Goal: Task Accomplishment & Management: Manage account settings

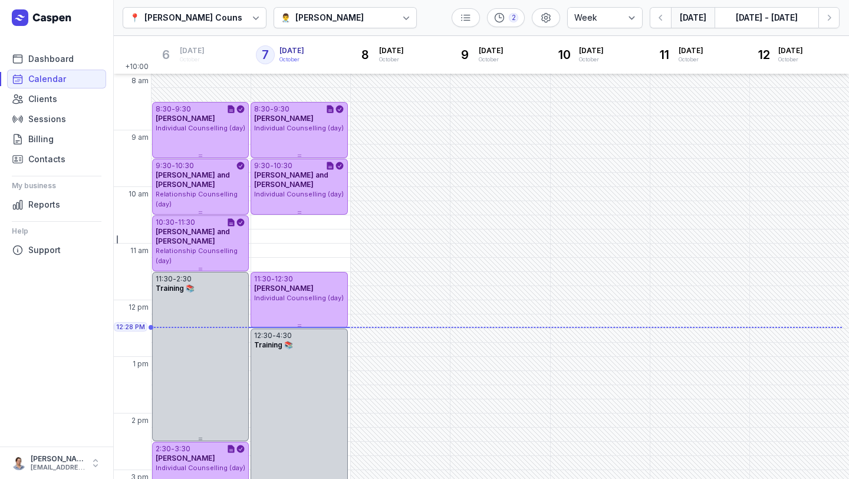
select select "week"
click at [824, 21] on icon "button" at bounding box center [829, 18] width 12 height 12
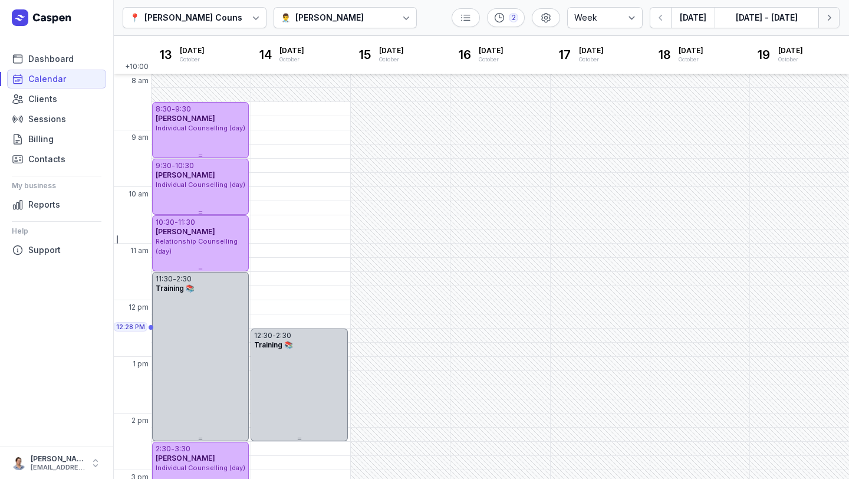
click at [824, 21] on icon "button" at bounding box center [829, 18] width 12 height 12
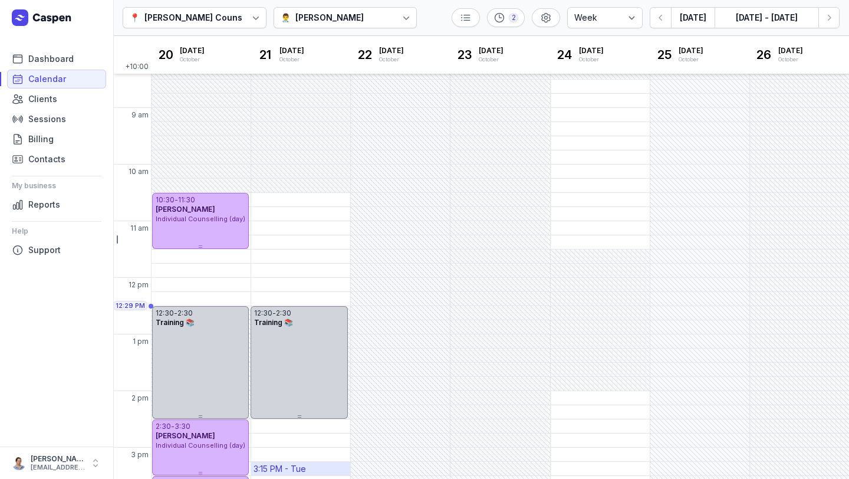
scroll to position [20, 0]
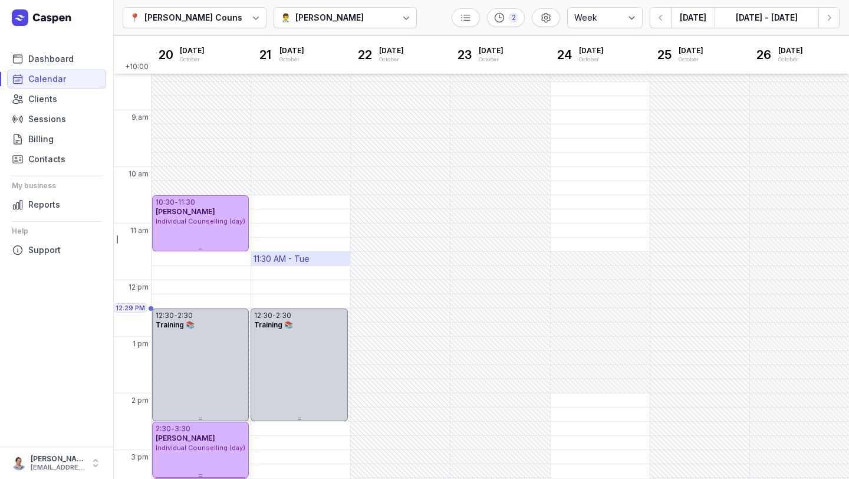
click at [303, 260] on div "11:30 AM - Tue" at bounding box center [282, 259] width 56 height 12
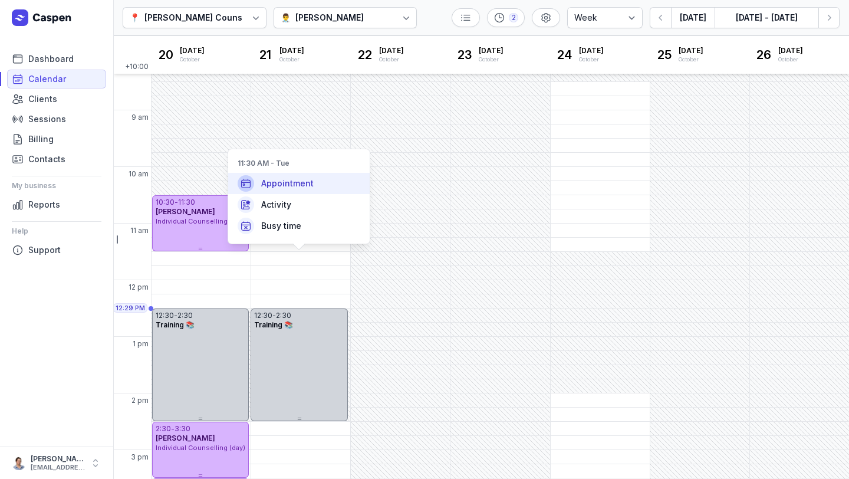
click at [285, 181] on span "Appointment" at bounding box center [287, 183] width 52 height 12
select select
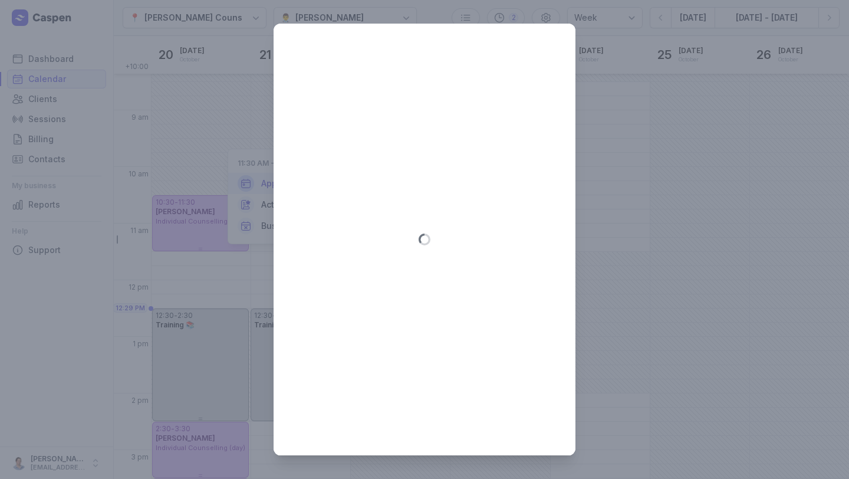
type input "[DATE]"
select select "11:30"
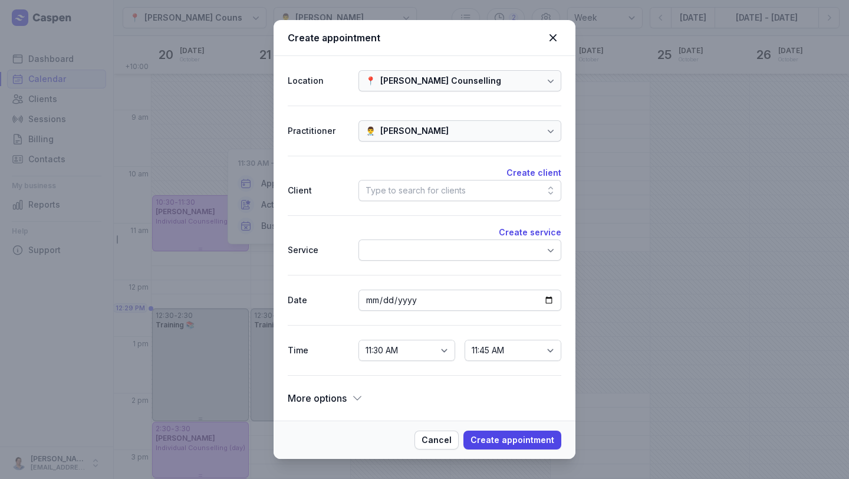
click at [426, 190] on div "Type to search for clients" at bounding box center [416, 190] width 100 height 14
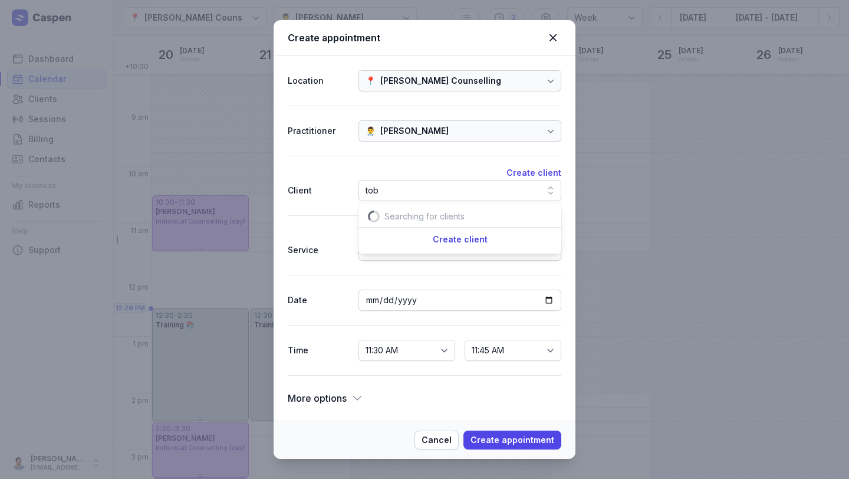
scroll to position [0, 11]
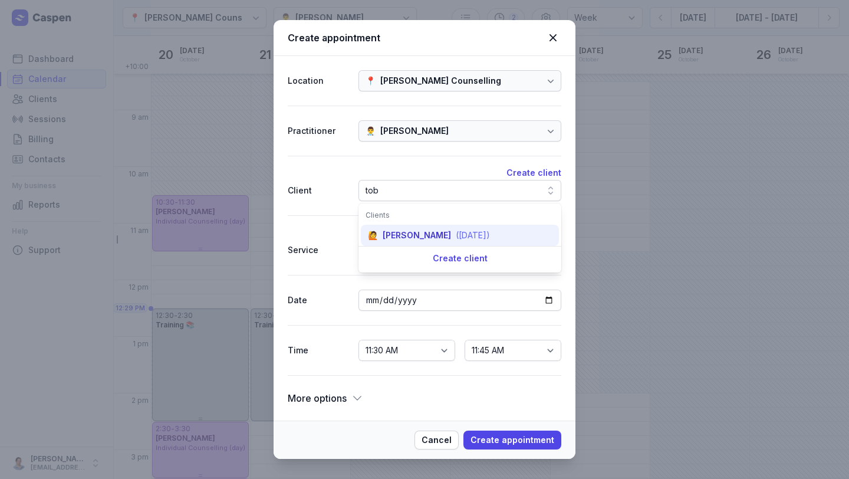
type input "tob"
click at [410, 238] on div "[PERSON_NAME]" at bounding box center [417, 235] width 68 height 12
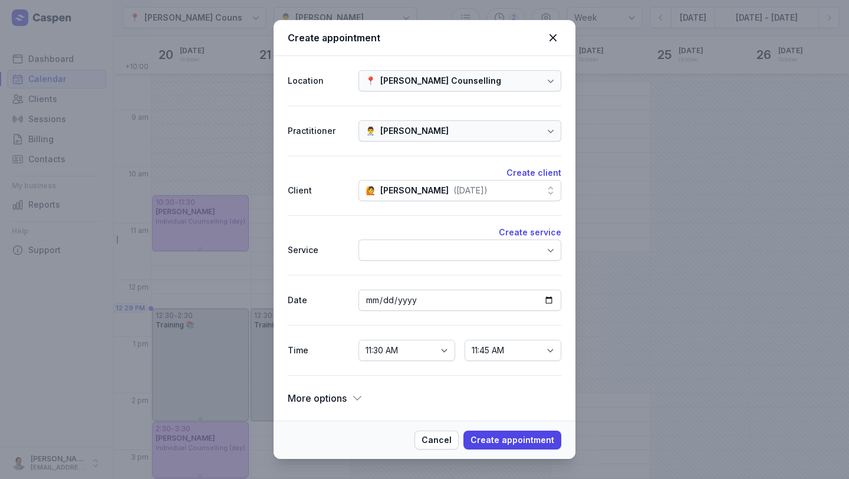
click at [428, 252] on div at bounding box center [460, 249] width 203 height 21
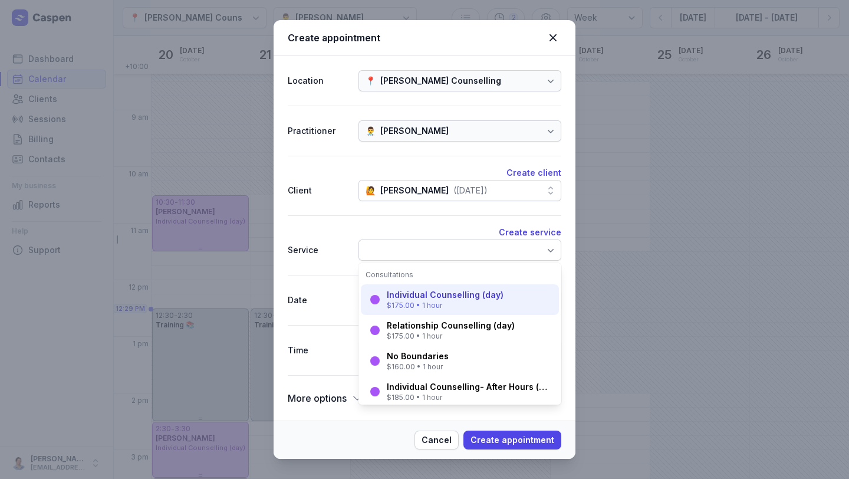
click at [432, 295] on div "Individual Counselling (day)" at bounding box center [445, 295] width 117 height 12
select select "12:30"
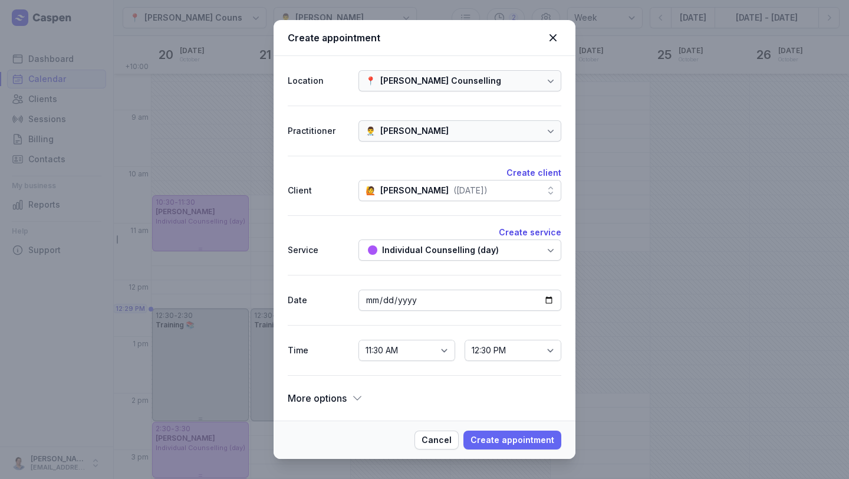
click at [517, 444] on span "Create appointment" at bounding box center [513, 440] width 84 height 14
select select
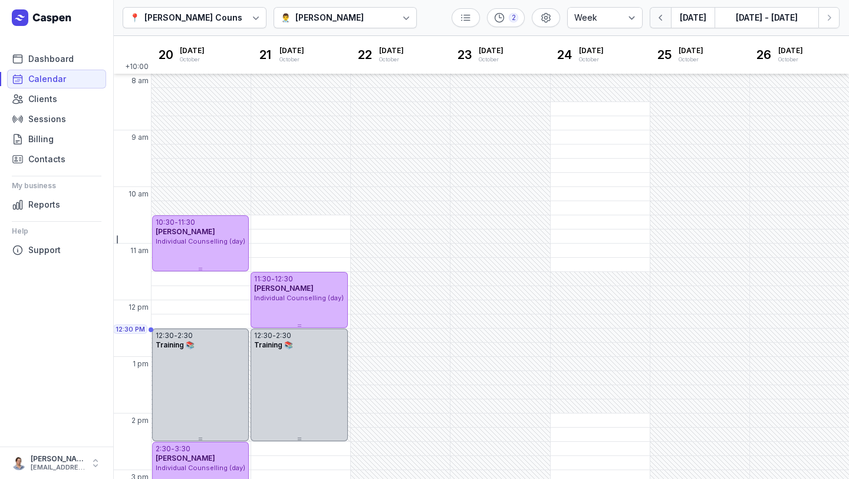
click at [659, 25] on button "button" at bounding box center [660, 17] width 21 height 21
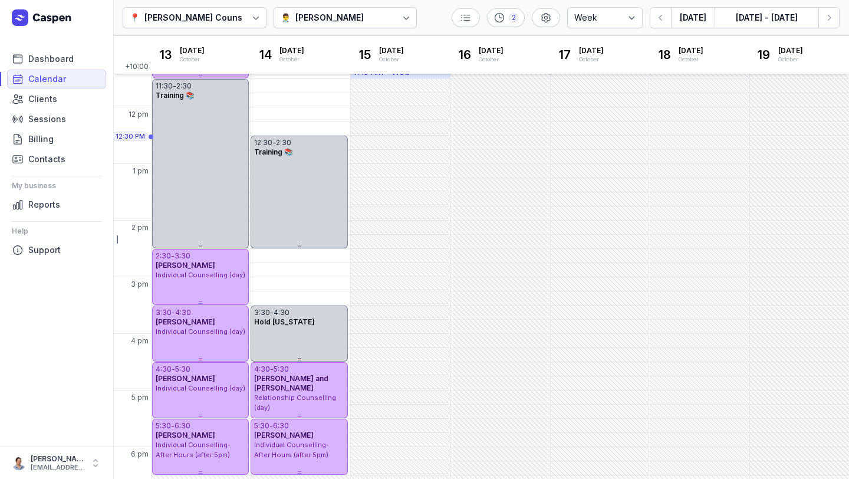
scroll to position [218, 0]
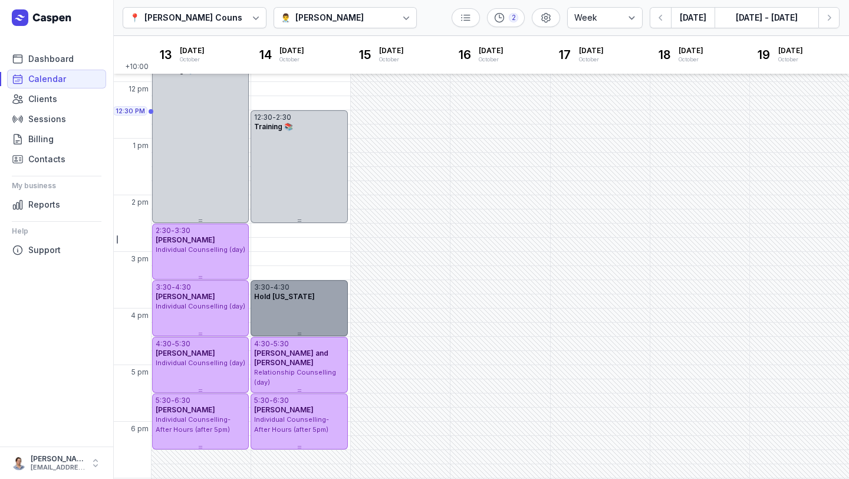
click at [334, 286] on div "3:30 - 4:30" at bounding box center [299, 286] width 90 height 9
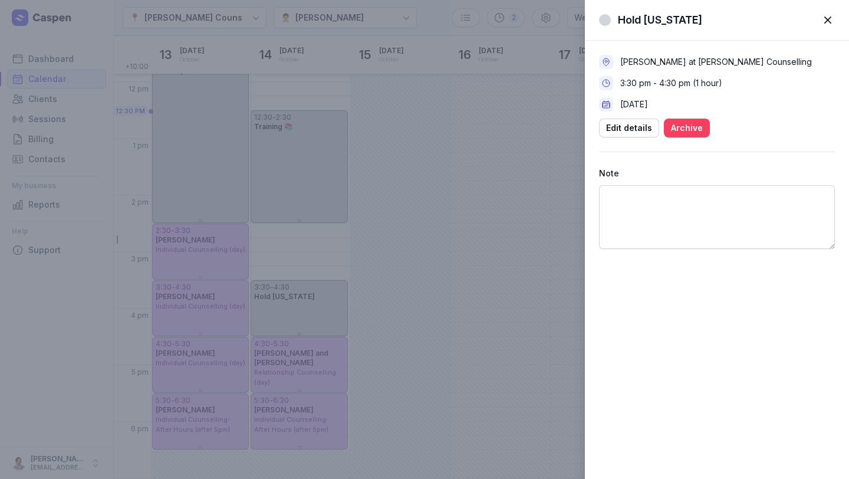
click at [677, 130] on span "Archive" at bounding box center [687, 128] width 32 height 14
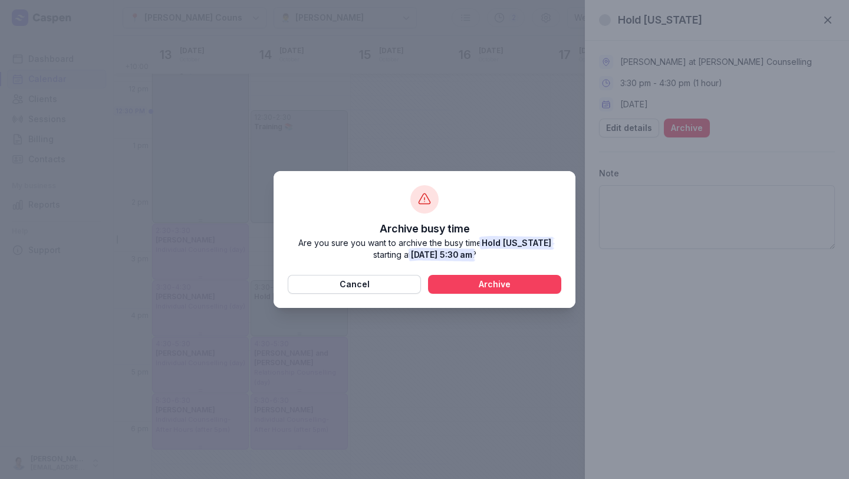
click at [471, 292] on button "Archive" at bounding box center [494, 284] width 133 height 19
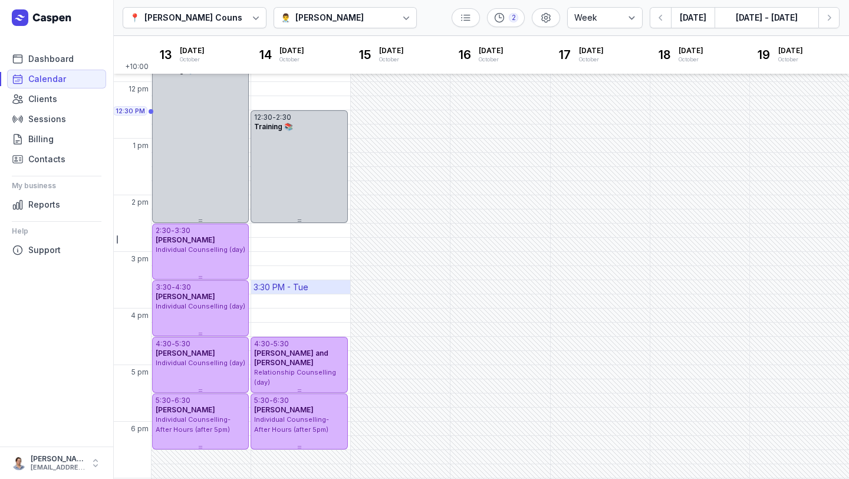
click at [292, 287] on div "3:30 PM - Tue" at bounding box center [281, 287] width 55 height 12
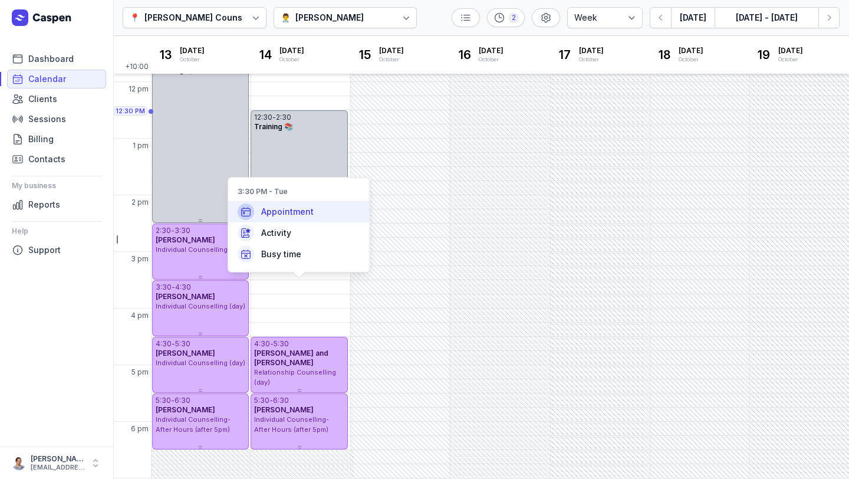
click at [283, 212] on span "Appointment" at bounding box center [287, 212] width 52 height 12
select select
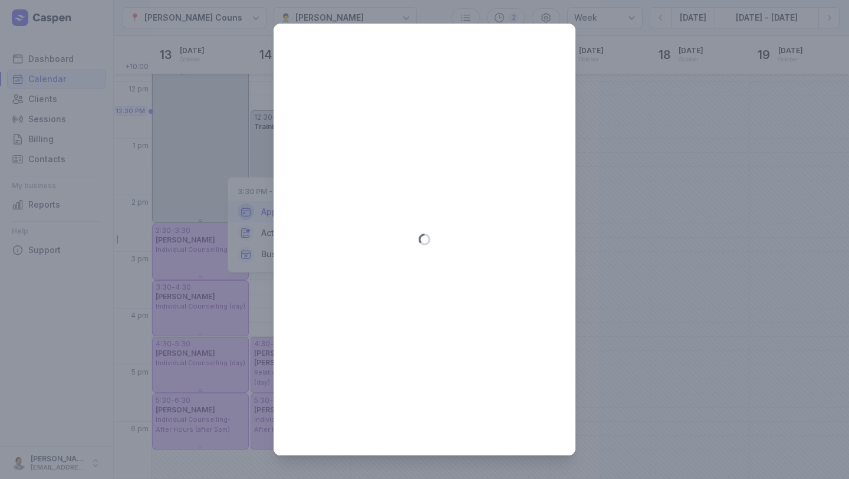
type input "[DATE]"
select select "15:30"
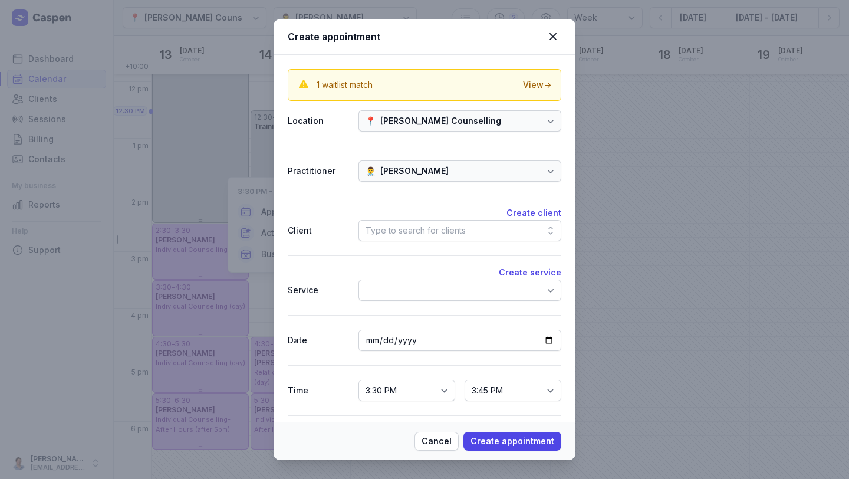
click at [533, 103] on div "1 waitlist match View → Location 📍 [PERSON_NAME] Counselling Practitioner 👨‍⚕️ …" at bounding box center [425, 257] width 274 height 377
click at [532, 85] on div "View →" at bounding box center [537, 85] width 28 height 12
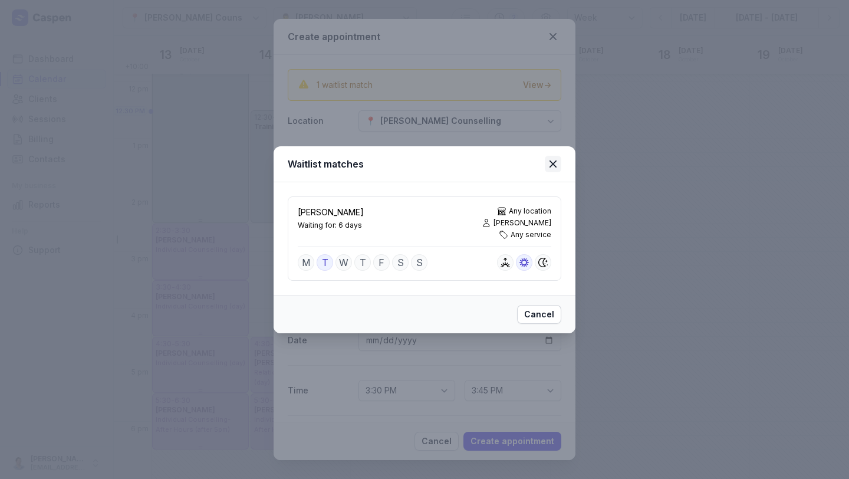
click at [551, 159] on icon at bounding box center [553, 164] width 14 height 14
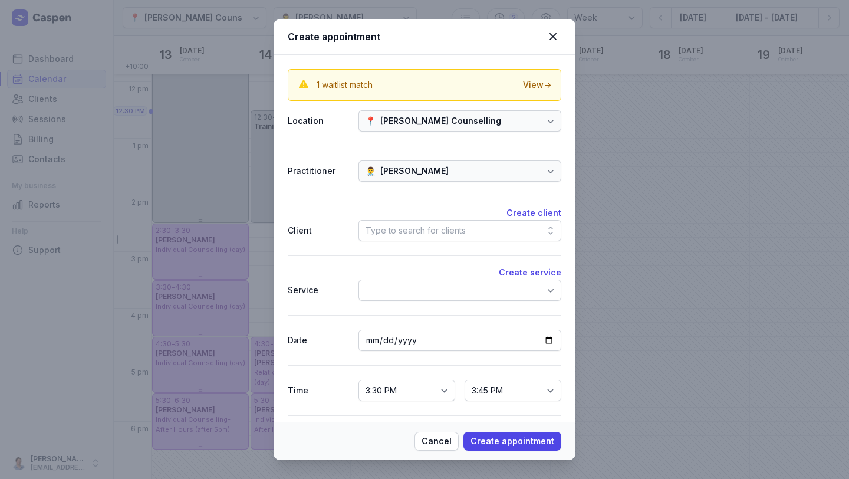
click at [423, 229] on div "Type to search for clients" at bounding box center [416, 230] width 100 height 14
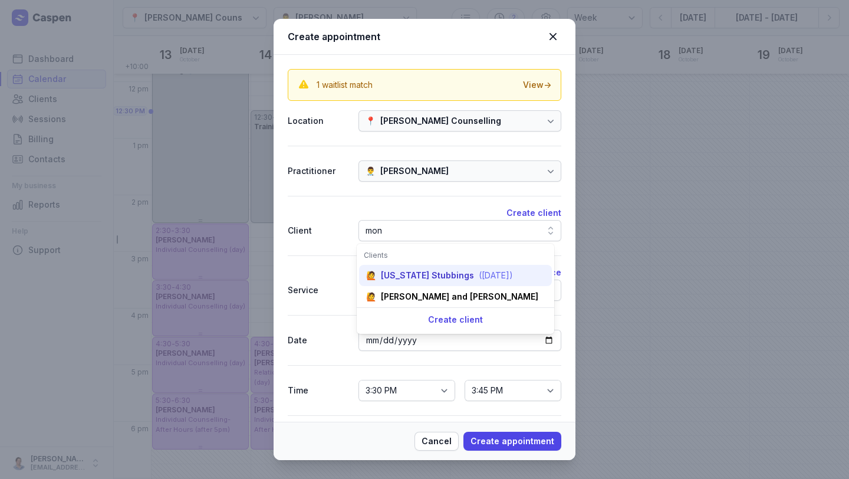
type input "mon"
click at [443, 280] on div "[US_STATE] Stubbings" at bounding box center [427, 275] width 93 height 12
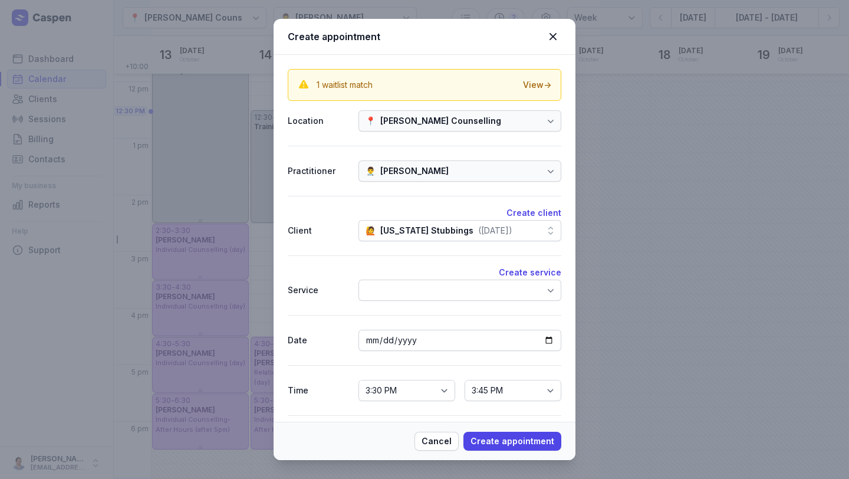
click at [439, 301] on div "Create service Service" at bounding box center [425, 285] width 274 height 60
click at [439, 298] on div at bounding box center [460, 289] width 203 height 21
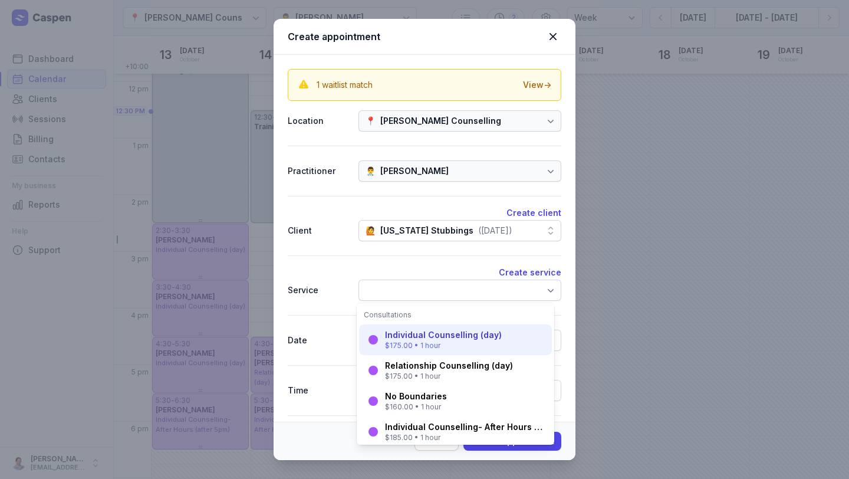
click at [430, 337] on div "Individual Counselling (day)" at bounding box center [443, 335] width 117 height 12
select select "16:30"
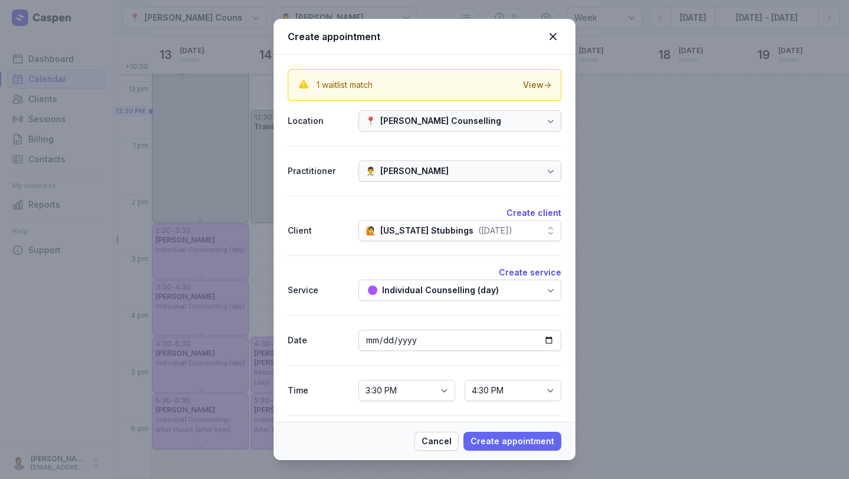
click at [502, 445] on span "Create appointment" at bounding box center [513, 441] width 84 height 14
select select
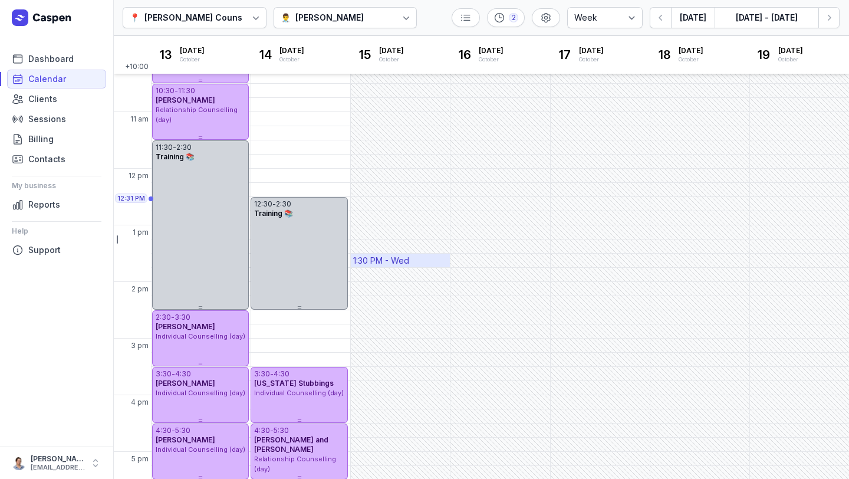
scroll to position [132, 0]
click at [676, 14] on button "[DATE]" at bounding box center [693, 17] width 44 height 21
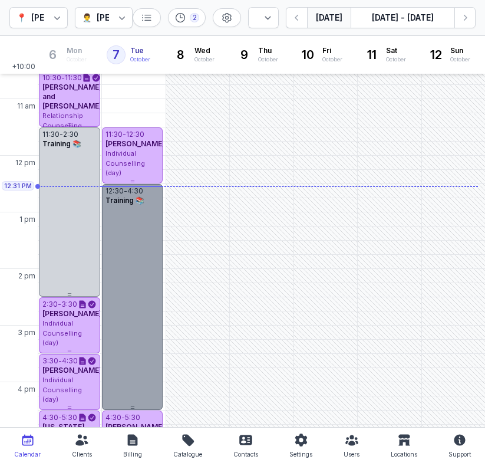
scroll to position [146, 0]
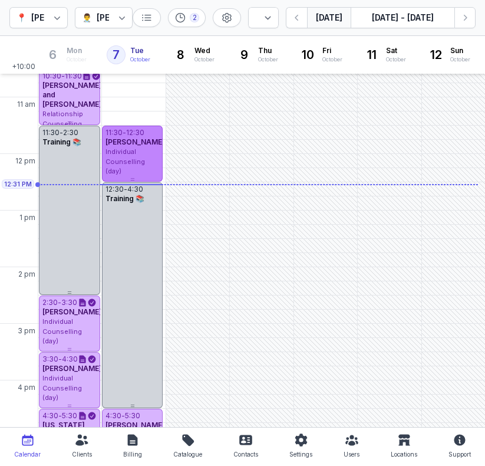
click at [145, 156] on div "Individual Counselling (day)" at bounding box center [133, 161] width 54 height 29
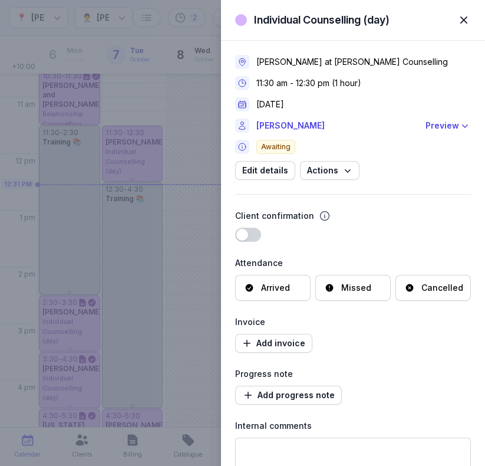
scroll to position [114, 0]
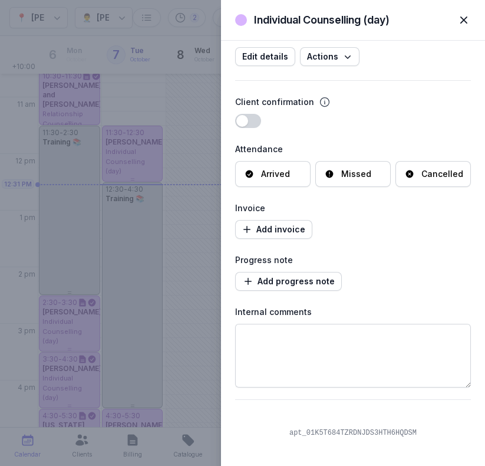
click at [284, 292] on div "[PERSON_NAME] at [PERSON_NAME] Counselling 11:30 am - 12:30 pm (1 hour) [DATE] …" at bounding box center [353, 163] width 236 height 472
click at [289, 285] on span "Add progress note" at bounding box center [288, 281] width 93 height 14
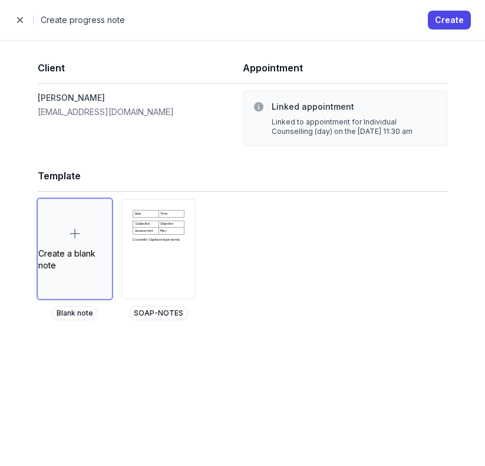
click at [445, 31] on div "Close panel Create progress note Create" at bounding box center [242, 20] width 485 height 40
click at [445, 28] on button "Create" at bounding box center [449, 20] width 43 height 19
select select
select select "***"
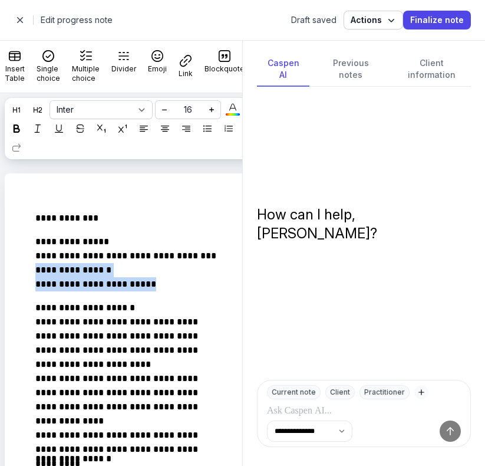
drag, startPoint x: 166, startPoint y: 277, endPoint x: 7, endPoint y: 272, distance: 159.3
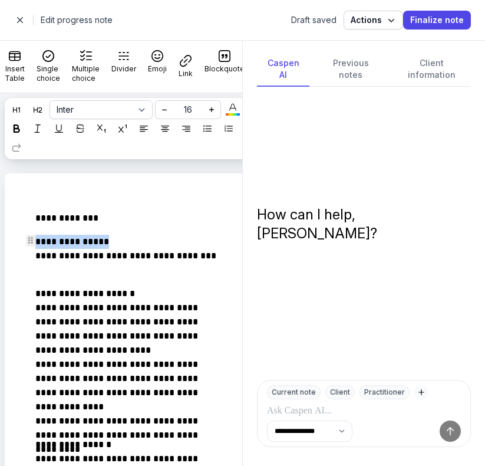
drag, startPoint x: 123, startPoint y: 239, endPoint x: 0, endPoint y: 241, distance: 123.3
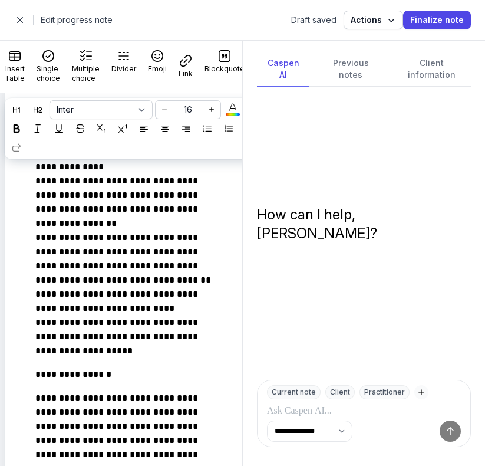
scroll to position [1033, 0]
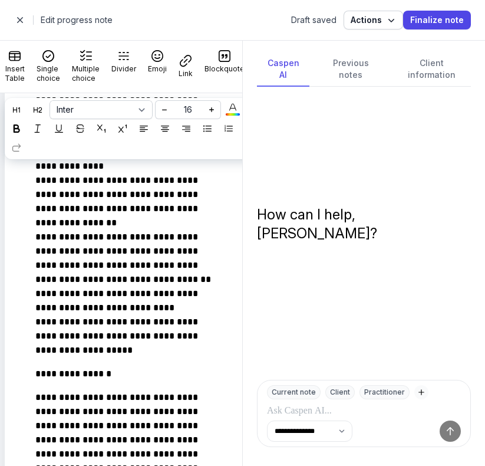
click at [19, 27] on span "button" at bounding box center [20, 20] width 24 height 24
select select "week"
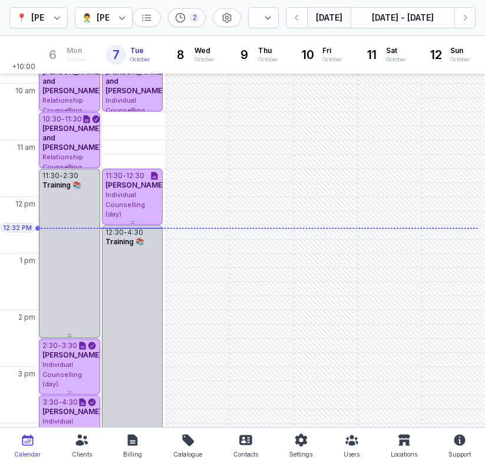
scroll to position [110, 0]
